Goal: Information Seeking & Learning: Learn about a topic

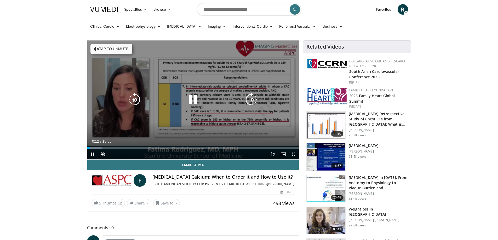
click at [196, 99] on icon "Video Player" at bounding box center [192, 99] width 15 height 15
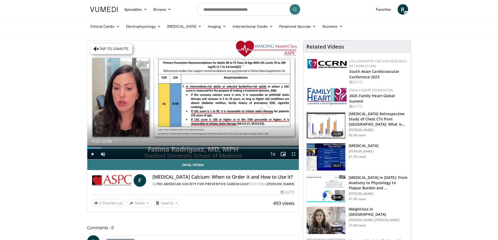
click at [404, 13] on icon at bounding box center [406, 13] width 4 height 4
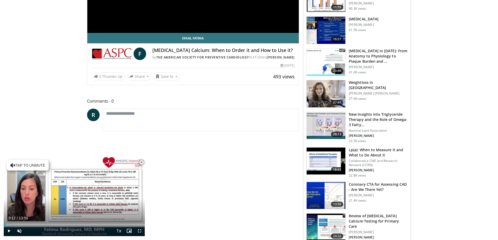
scroll to position [131, 0]
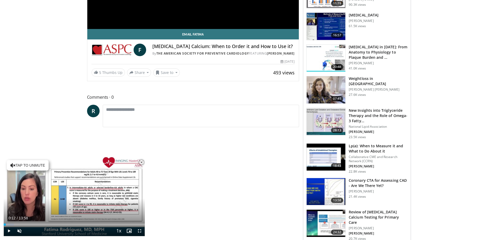
click at [140, 162] on span "Video Player" at bounding box center [141, 162] width 10 height 10
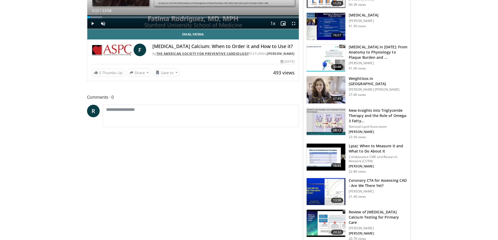
click at [210, 53] on link "The American Society for Preventive Cardiology" at bounding box center [202, 53] width 92 height 4
